Goal: Information Seeking & Learning: Compare options

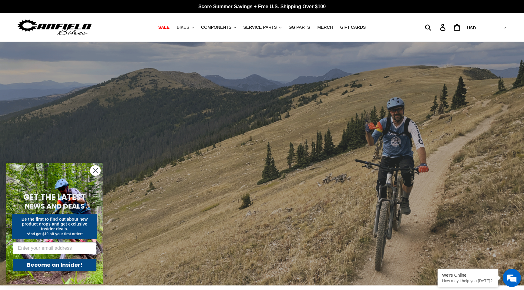
click at [182, 28] on span "BIKES" at bounding box center [183, 27] width 12 height 5
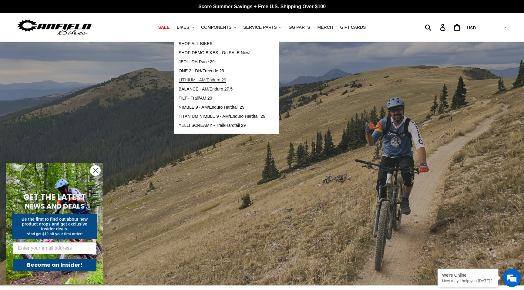
click at [201, 80] on span "LITHIUM - AM/Enduro 29" at bounding box center [203, 80] width 48 height 5
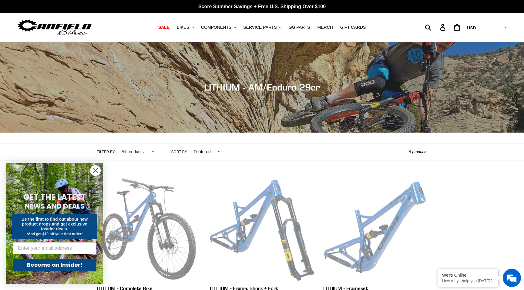
click at [94, 173] on circle "Close dialog" at bounding box center [95, 171] width 10 height 10
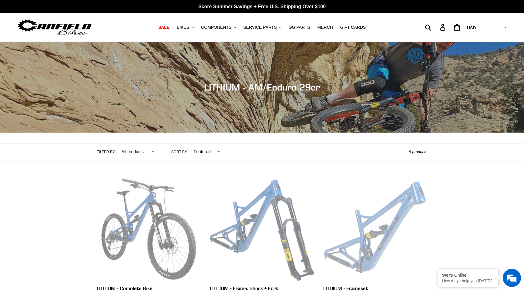
click at [370, 223] on link "LITHIUM - Frameset" at bounding box center [375, 248] width 104 height 142
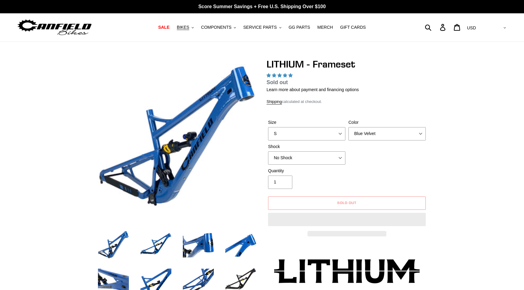
select select "highest-rating"
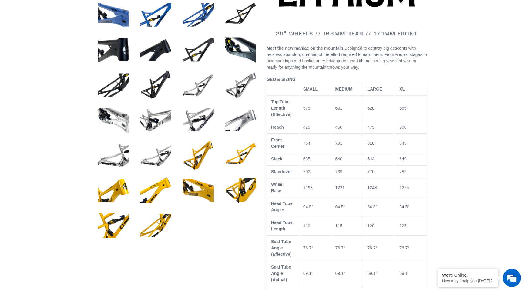
scroll to position [191, 0]
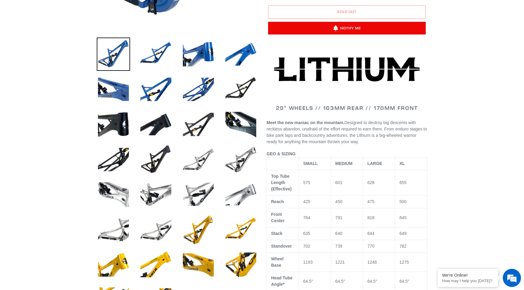
click at [193, 177] on li at bounding box center [194, 161] width 42 height 35
click at [197, 167] on img at bounding box center [198, 159] width 33 height 33
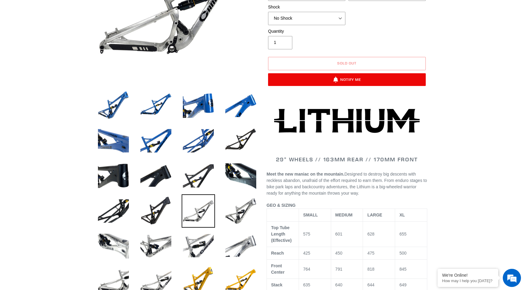
scroll to position [0, 0]
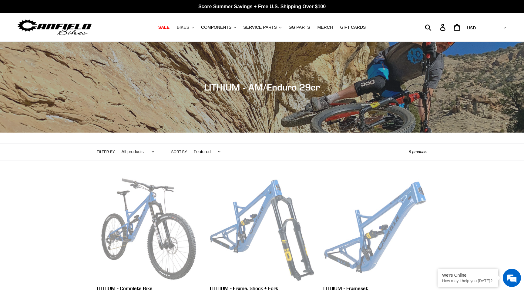
click at [182, 29] on span "BIKES" at bounding box center [183, 27] width 12 height 5
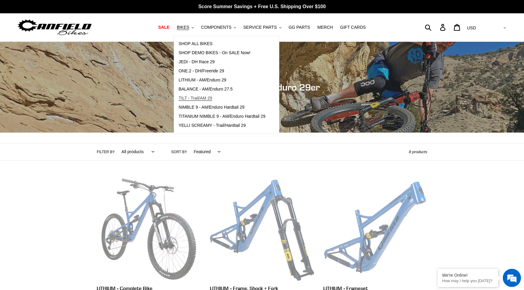
click at [190, 98] on span "TILT - Trail/AM 29" at bounding box center [196, 98] width 34 height 5
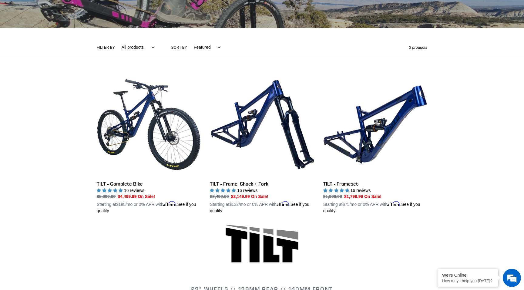
scroll to position [107, 0]
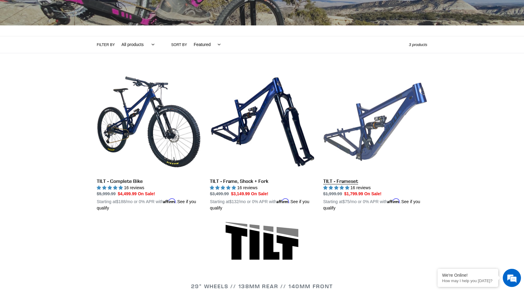
click at [384, 134] on link "TILT - Frameset" at bounding box center [375, 141] width 104 height 142
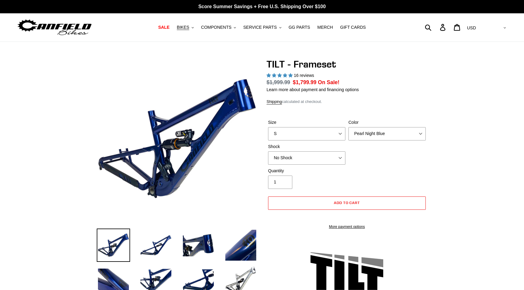
select select "highest-rating"
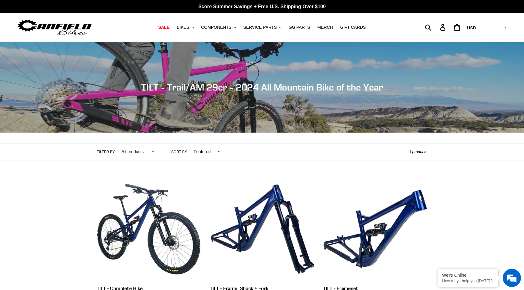
click at [60, 28] on img at bounding box center [55, 27] width 76 height 19
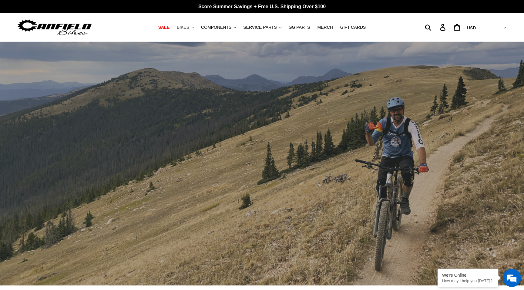
click at [187, 25] on span "BIKES" at bounding box center [183, 27] width 12 height 5
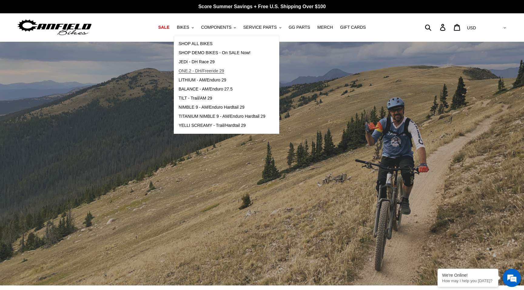
click at [222, 71] on span "ONE.2 - DH/Freeride 29" at bounding box center [201, 71] width 45 height 5
